Goal: Task Accomplishment & Management: Use online tool/utility

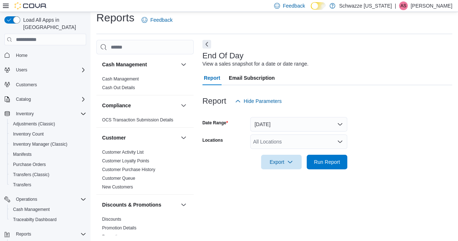
scroll to position [329, 0]
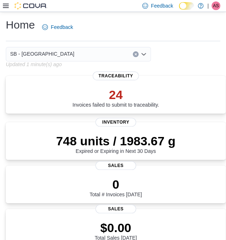
click at [9, 6] on div at bounding box center [25, 5] width 44 height 7
click at [5, 4] on icon at bounding box center [6, 6] width 6 height 4
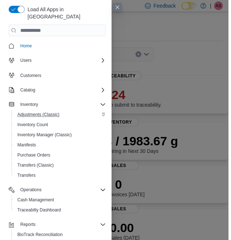
scroll to position [53, 0]
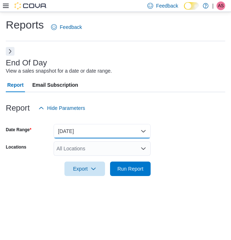
click at [96, 131] on button "[DATE]" at bounding box center [102, 131] width 97 height 14
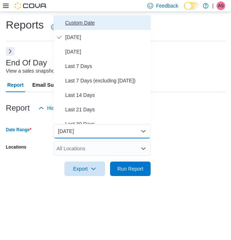
click at [85, 26] on span "Custom Date" at bounding box center [106, 22] width 83 height 9
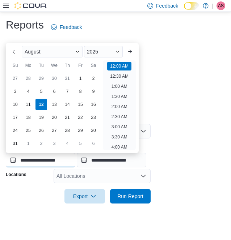
click at [13, 160] on input "**********" at bounding box center [41, 160] width 70 height 14
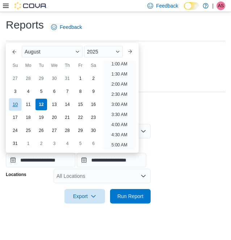
click at [14, 105] on div "10" at bounding box center [15, 104] width 13 height 13
type input "**********"
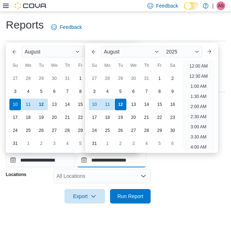
click at [121, 162] on input "**********" at bounding box center [112, 160] width 70 height 14
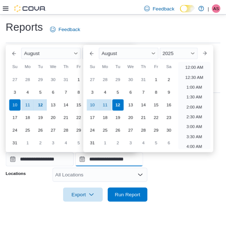
scroll to position [398, 0]
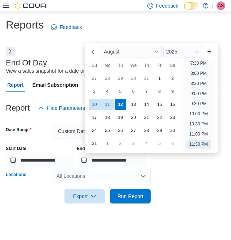
click at [111, 169] on div "All Locations" at bounding box center [102, 176] width 97 height 14
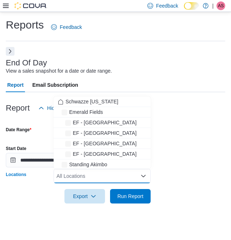
click at [111, 169] on div "All Locations" at bounding box center [102, 176] width 97 height 14
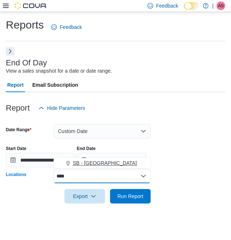
type input "****"
click at [109, 166] on div "SB - Longmont" at bounding box center [102, 163] width 88 height 7
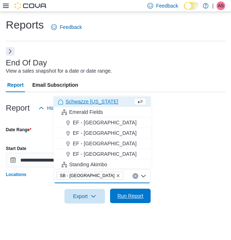
click at [141, 199] on span "Run Report" at bounding box center [130, 196] width 26 height 7
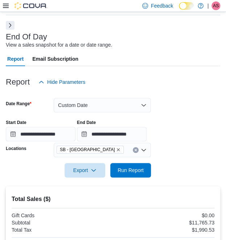
scroll to position [21, 0]
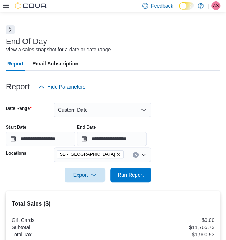
click at [9, 30] on button "Next" at bounding box center [10, 29] width 9 height 9
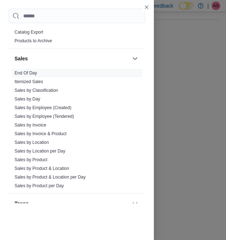
scroll to position [492, 0]
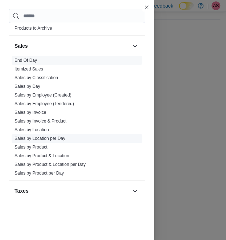
click at [46, 138] on link "Sales by Location per Day" at bounding box center [39, 138] width 51 height 5
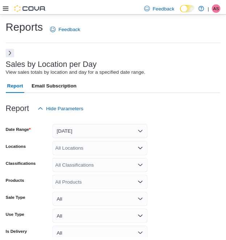
scroll to position [17, 0]
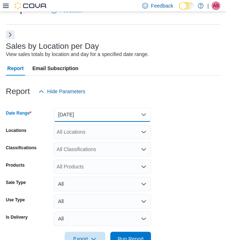
click at [93, 116] on button "Yesterday" at bounding box center [102, 115] width 97 height 14
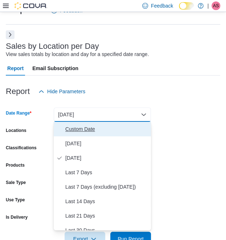
click at [80, 128] on span "Custom Date" at bounding box center [106, 129] width 83 height 9
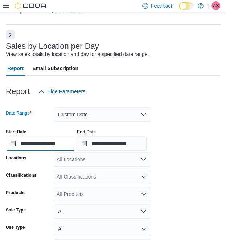
click at [11, 144] on input "**********" at bounding box center [41, 144] width 70 height 14
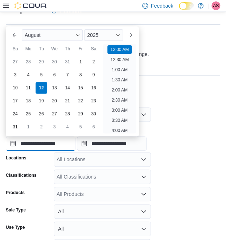
scroll to position [22, 0]
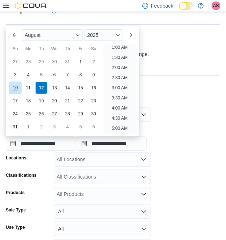
click at [16, 86] on div "10" at bounding box center [15, 88] width 13 height 13
type input "**********"
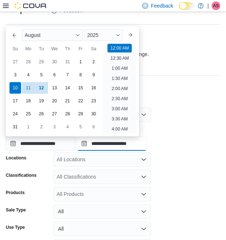
click at [122, 142] on input "**********" at bounding box center [112, 144] width 70 height 14
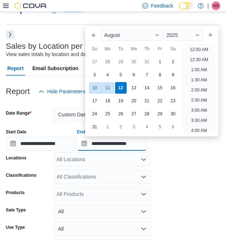
scroll to position [398, 0]
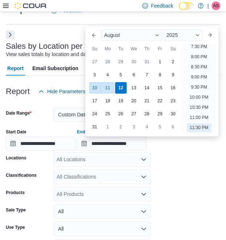
click at [104, 161] on div "All Locations" at bounding box center [102, 159] width 97 height 14
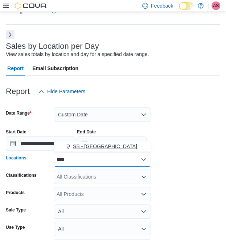
type input "****"
click at [99, 149] on span "SB - Longmont" at bounding box center [105, 146] width 64 height 7
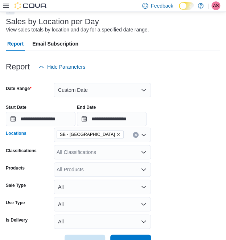
scroll to position [65, 0]
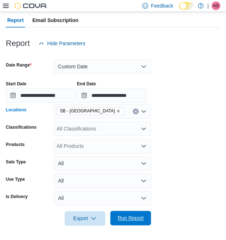
click at [137, 216] on span "Run Report" at bounding box center [130, 218] width 26 height 7
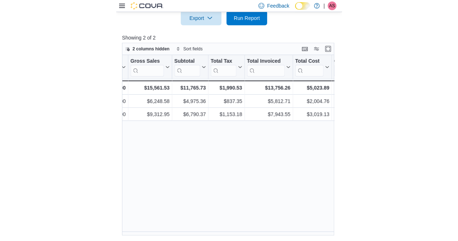
scroll to position [266, 0]
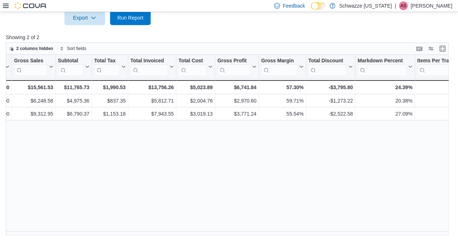
click at [7, 5] on icon at bounding box center [6, 6] width 6 height 6
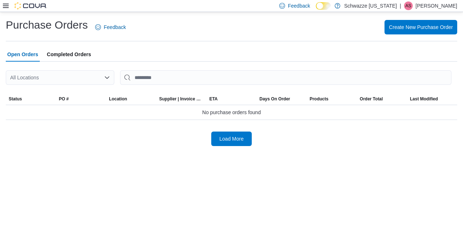
click at [7, 5] on icon at bounding box center [6, 6] width 6 height 6
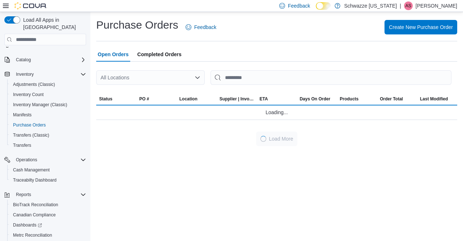
scroll to position [72, 0]
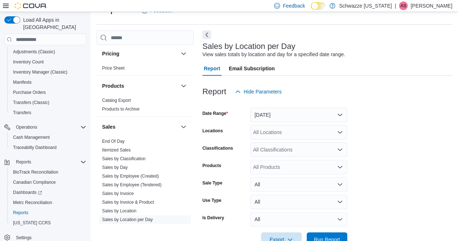
scroll to position [434, 0]
click at [116, 141] on link "End Of Day" at bounding box center [113, 140] width 22 height 5
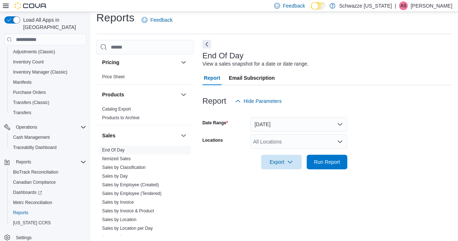
click at [284, 140] on div "All Locations" at bounding box center [298, 141] width 97 height 14
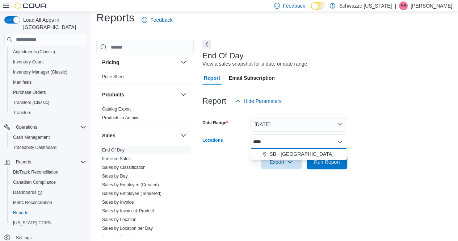
type input "****"
click at [288, 149] on button "SB - Longmont" at bounding box center [298, 154] width 97 height 11
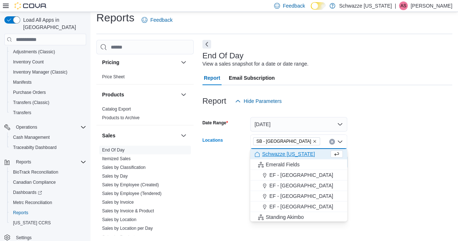
click at [384, 134] on form "Date Range Today Locations SB - Longmont Combo box. Selected. SB - Longmont. Pr…" at bounding box center [327, 138] width 250 height 61
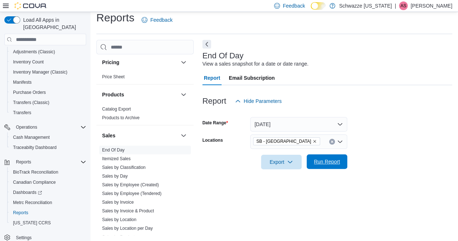
click at [337, 161] on span "Run Report" at bounding box center [327, 161] width 26 height 7
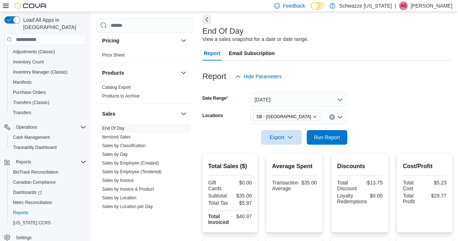
scroll to position [16, 0]
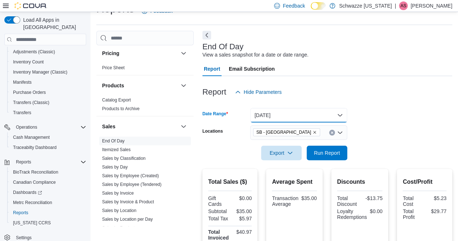
click at [275, 118] on button "Today" at bounding box center [298, 115] width 97 height 14
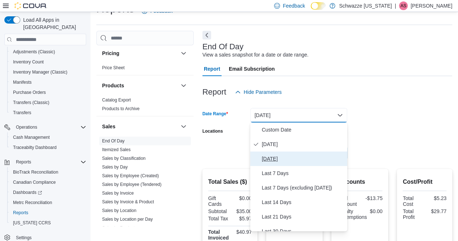
click at [273, 159] on span "Yesterday" at bounding box center [303, 158] width 83 height 9
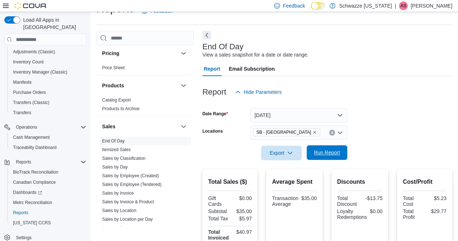
click at [330, 150] on span "Run Report" at bounding box center [327, 152] width 26 height 7
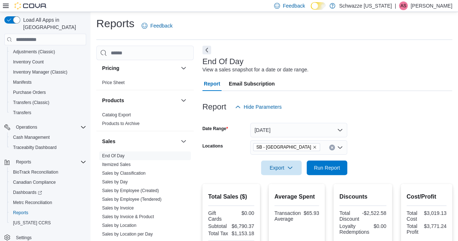
scroll to position [1, 0]
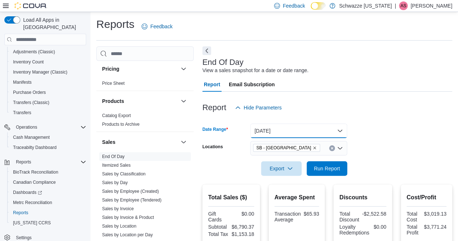
click at [278, 127] on button "Yesterday" at bounding box center [298, 130] width 97 height 14
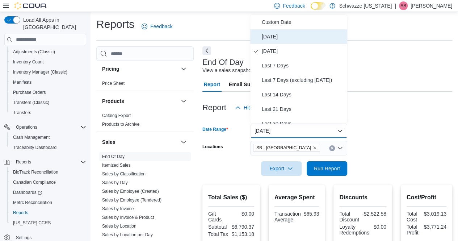
click at [278, 37] on span "Today" at bounding box center [303, 36] width 83 height 9
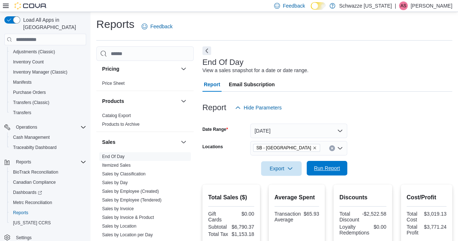
click at [316, 168] on span "Run Report" at bounding box center [327, 167] width 26 height 7
